Goal: Task Accomplishment & Management: Manage account settings

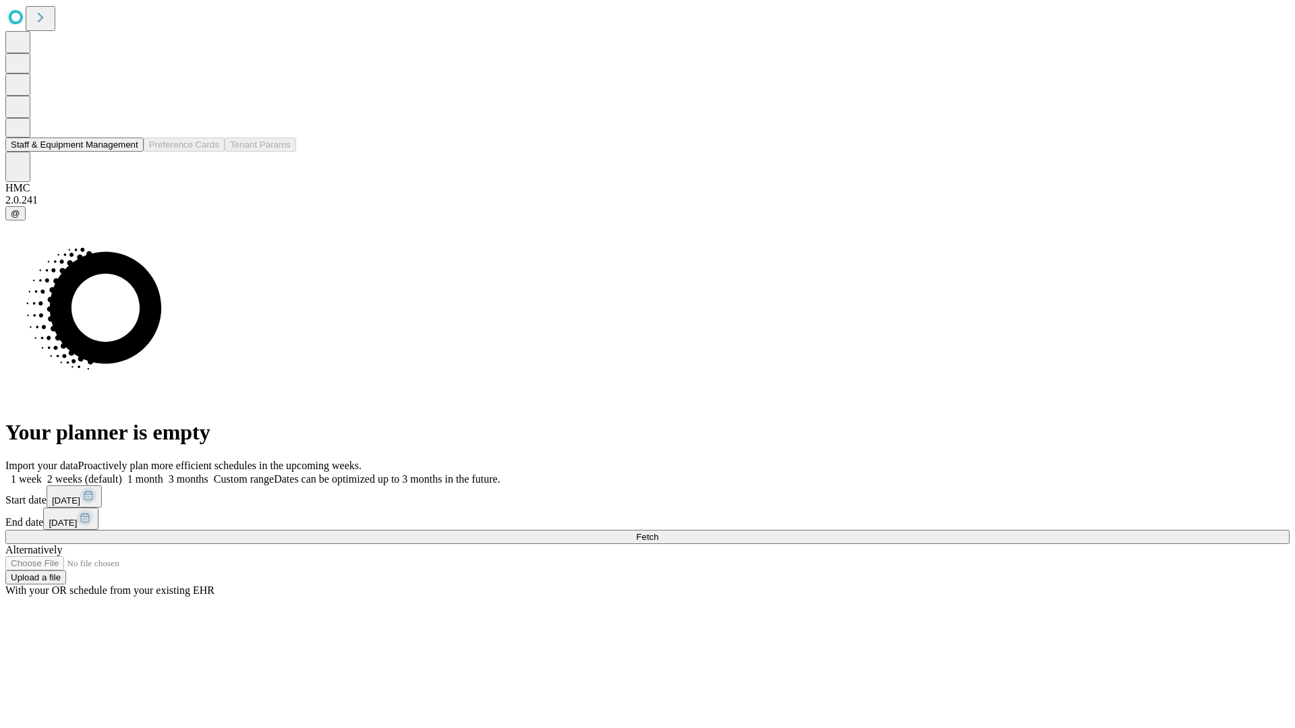
click at [126, 152] on button "Staff & Equipment Management" at bounding box center [74, 145] width 138 height 14
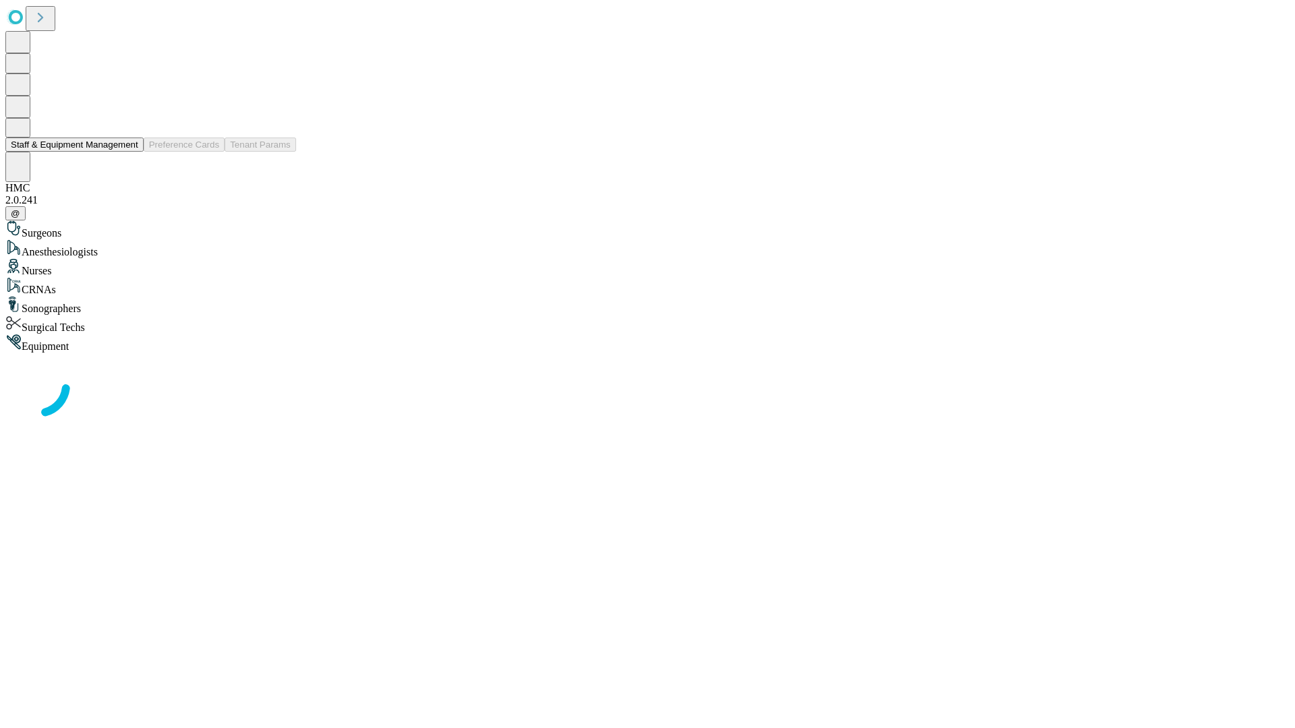
click at [129, 152] on button "Staff & Equipment Management" at bounding box center [74, 145] width 138 height 14
